Goal: Information Seeking & Learning: Learn about a topic

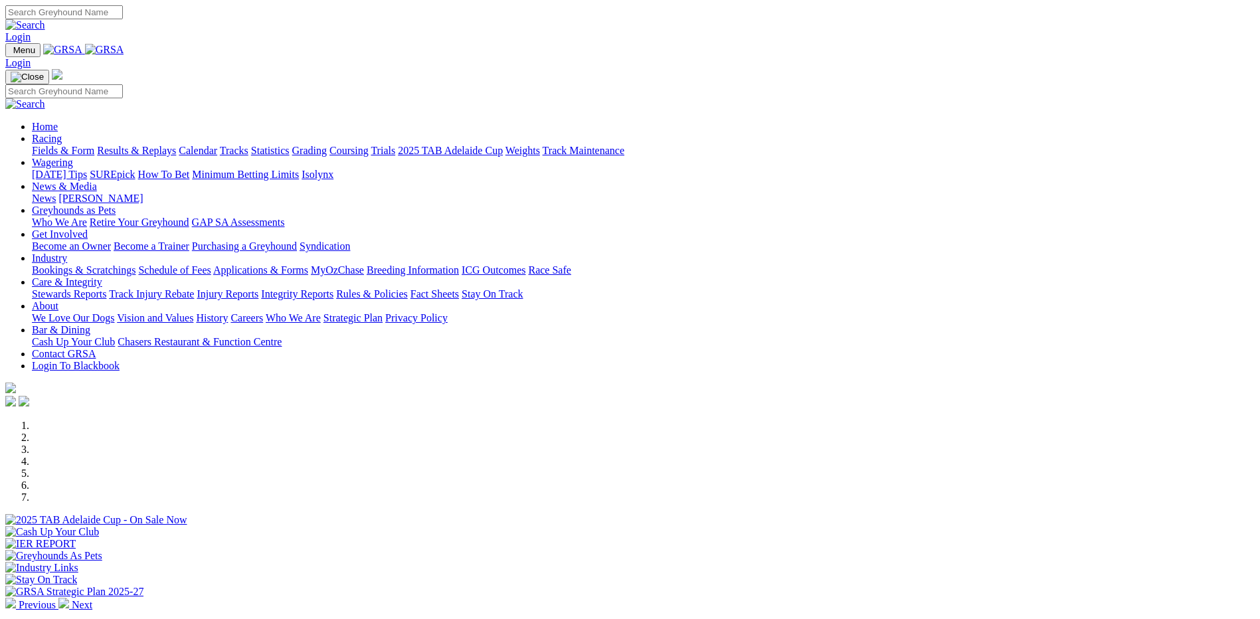
scroll to position [199, 0]
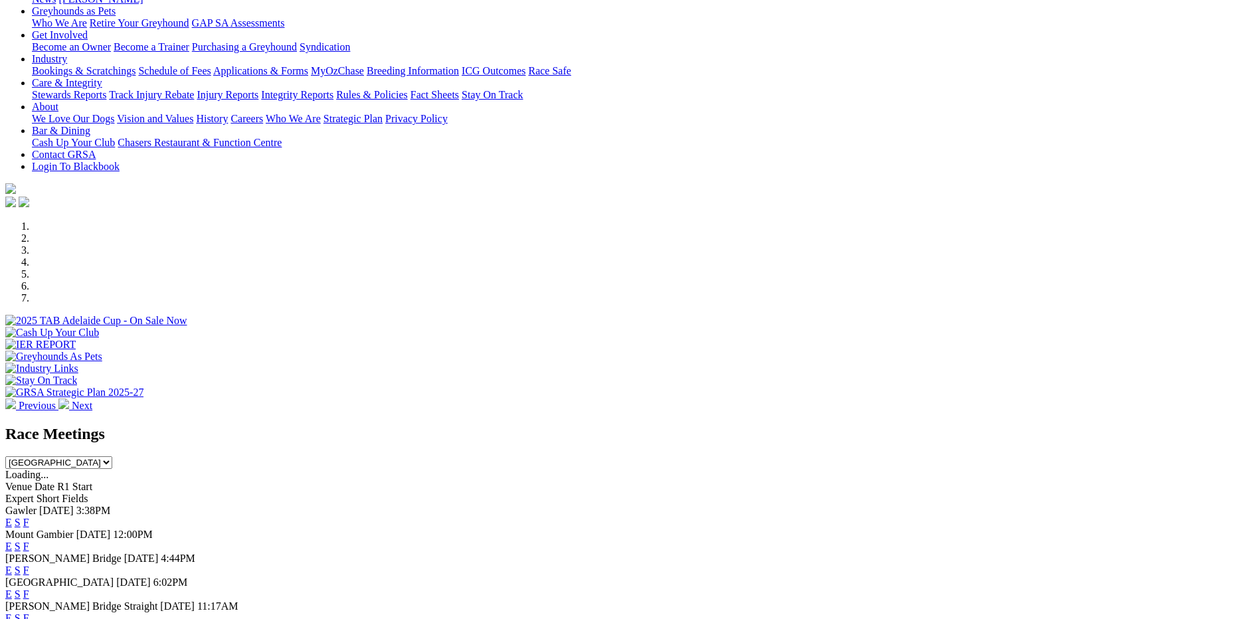
drag, startPoint x: 0, startPoint y: 0, endPoint x: 810, endPoint y: 408, distance: 906.7
click at [29, 517] on link "F" at bounding box center [26, 522] width 6 height 11
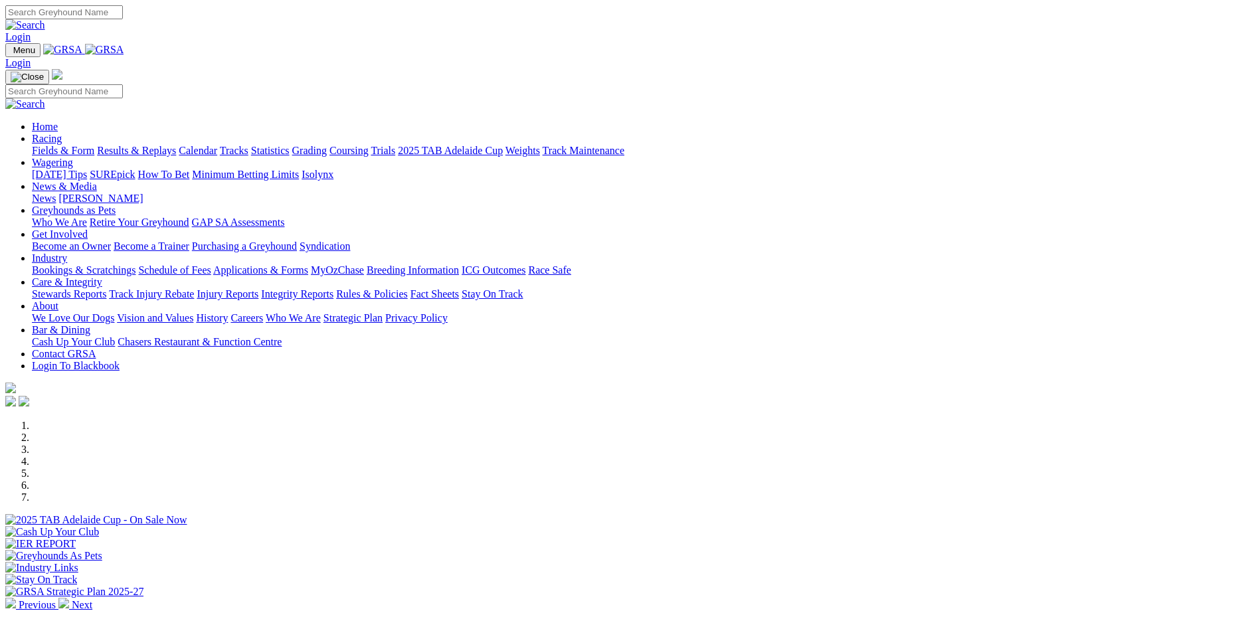
scroll to position [332, 0]
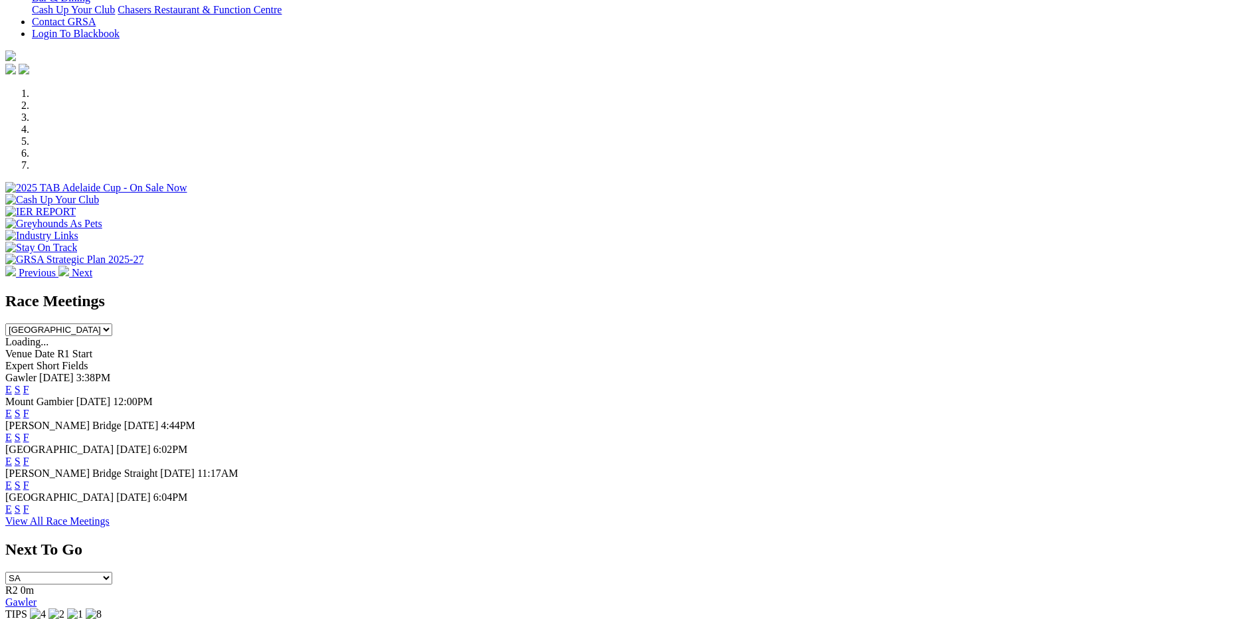
click at [29, 384] on link "F" at bounding box center [26, 389] width 6 height 11
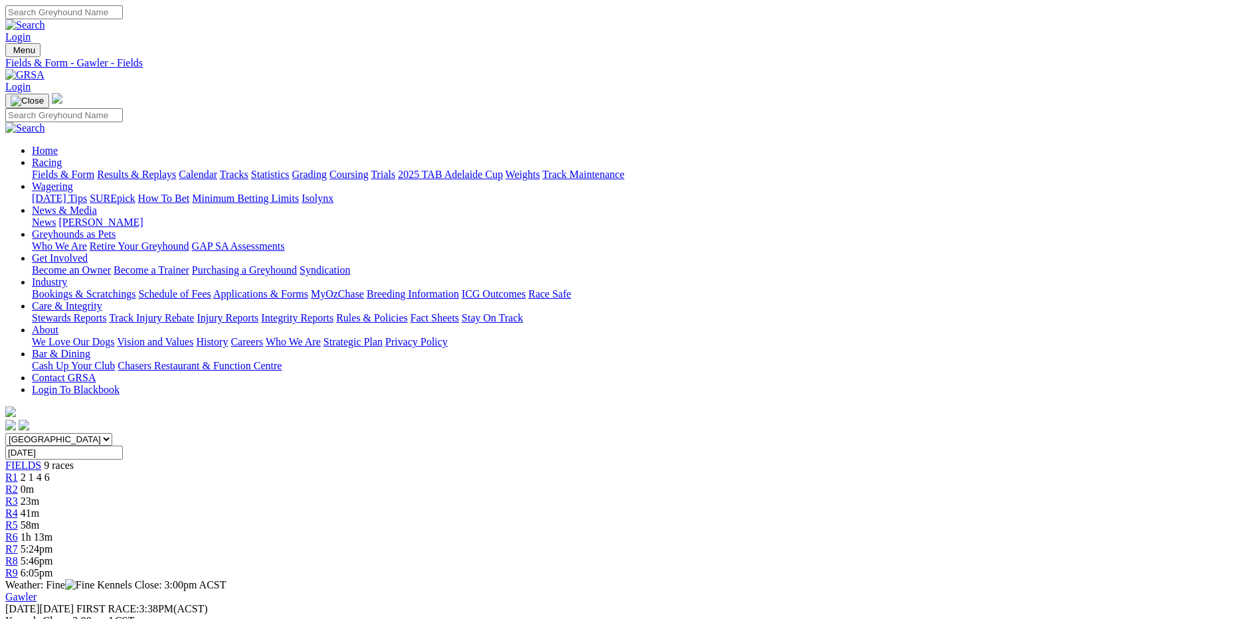
click at [18, 472] on span "R1" at bounding box center [11, 477] width 13 height 11
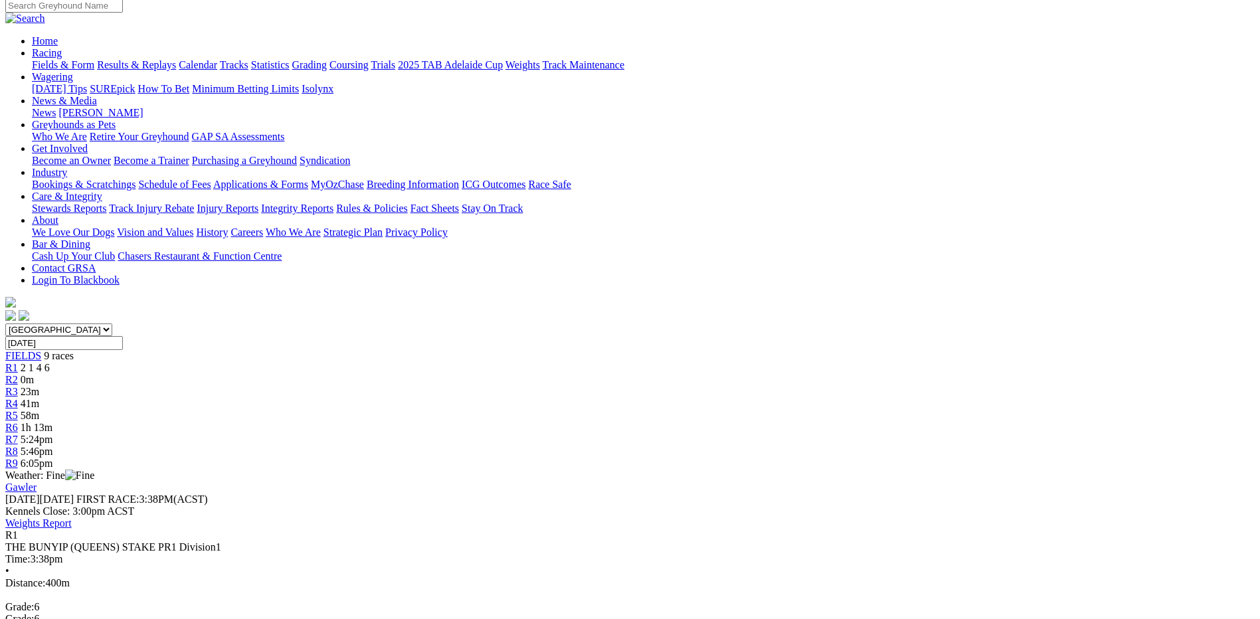
scroll to position [133, 0]
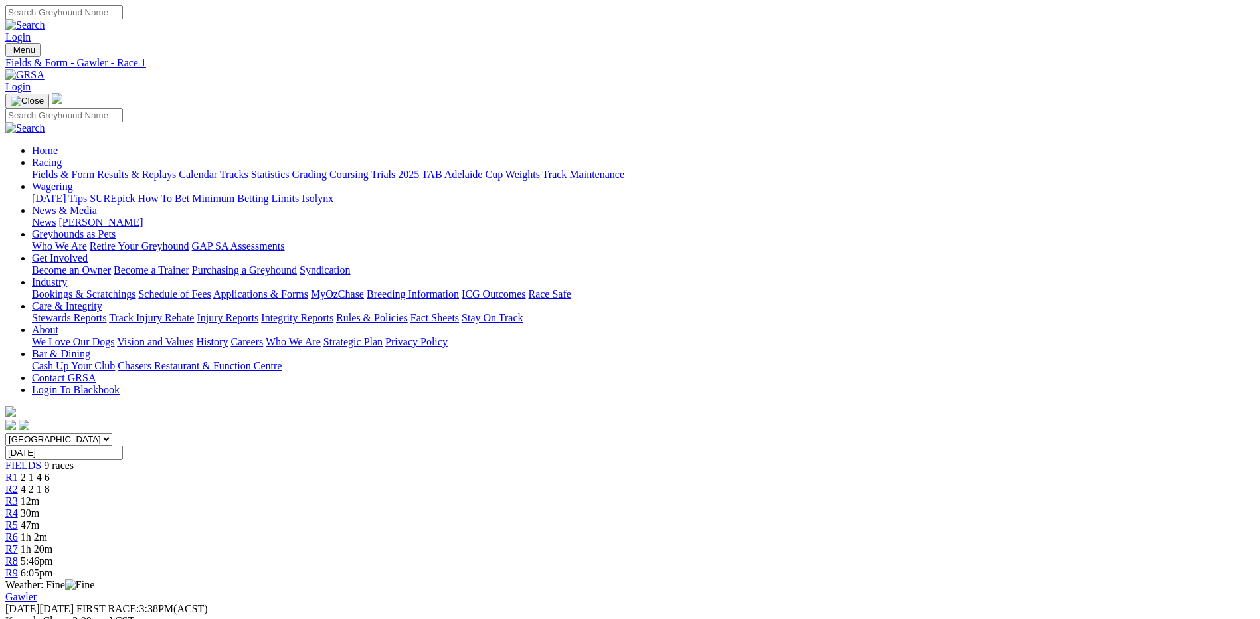
click at [421, 484] on div "R2 4 2 1 8" at bounding box center [630, 490] width 1250 height 12
click at [18, 472] on span "R1" at bounding box center [11, 477] width 13 height 11
click at [18, 484] on link "R2" at bounding box center [11, 489] width 13 height 11
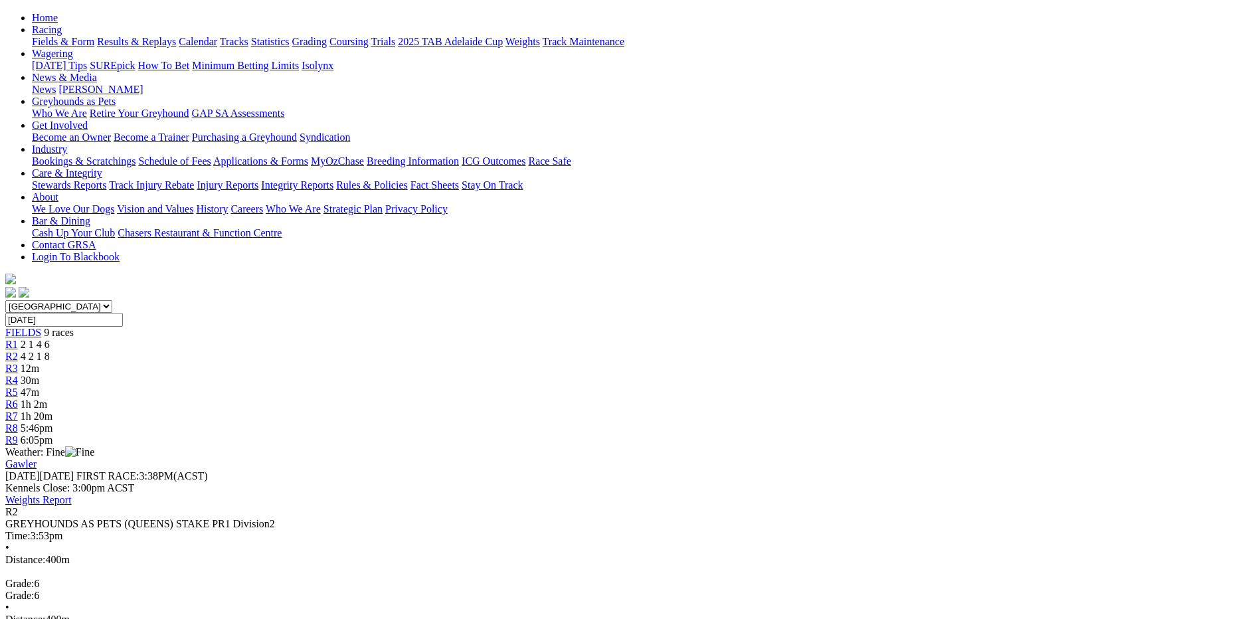
scroll to position [66, 0]
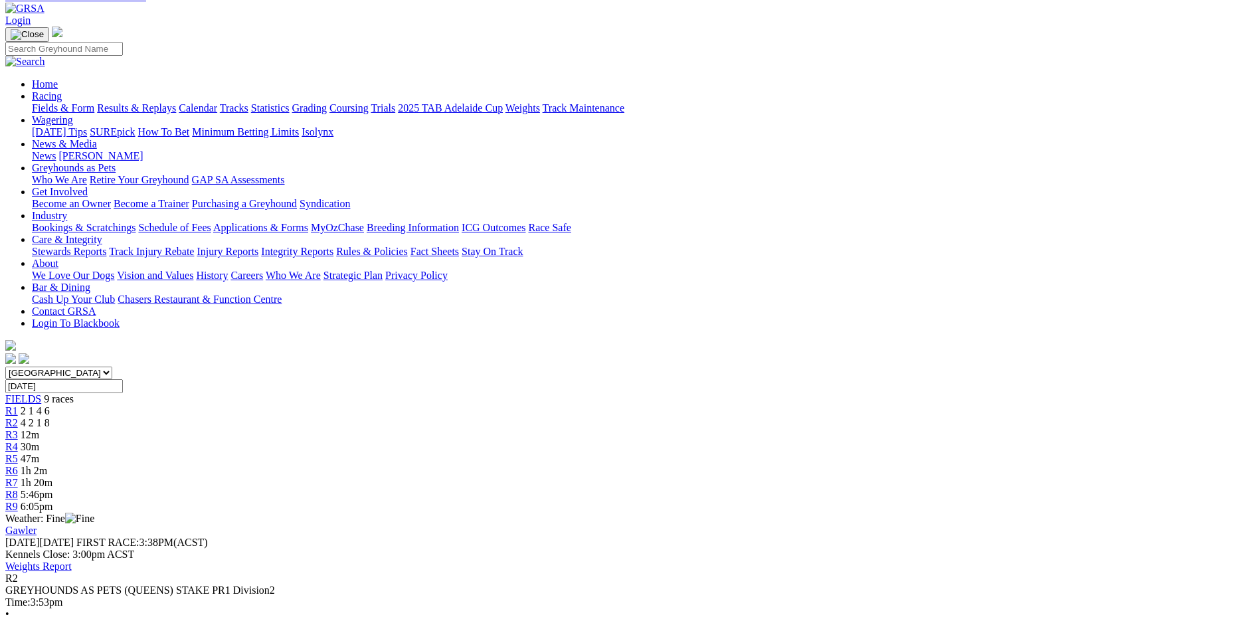
click at [340, 405] on div "R1 2 1 4 6" at bounding box center [630, 411] width 1250 height 12
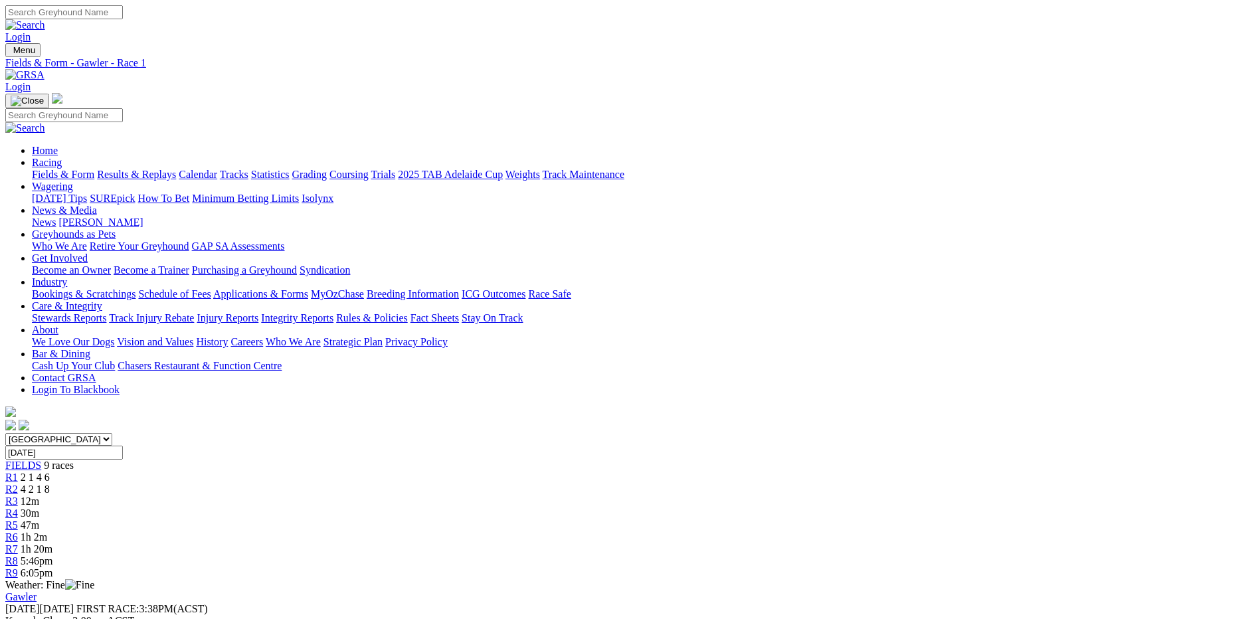
click at [420, 484] on div "R2 4 2 1 8" at bounding box center [630, 490] width 1250 height 12
click at [360, 472] on div "R1 2 1 4 6" at bounding box center [630, 478] width 1250 height 12
